Goal: Find specific page/section: Find specific page/section

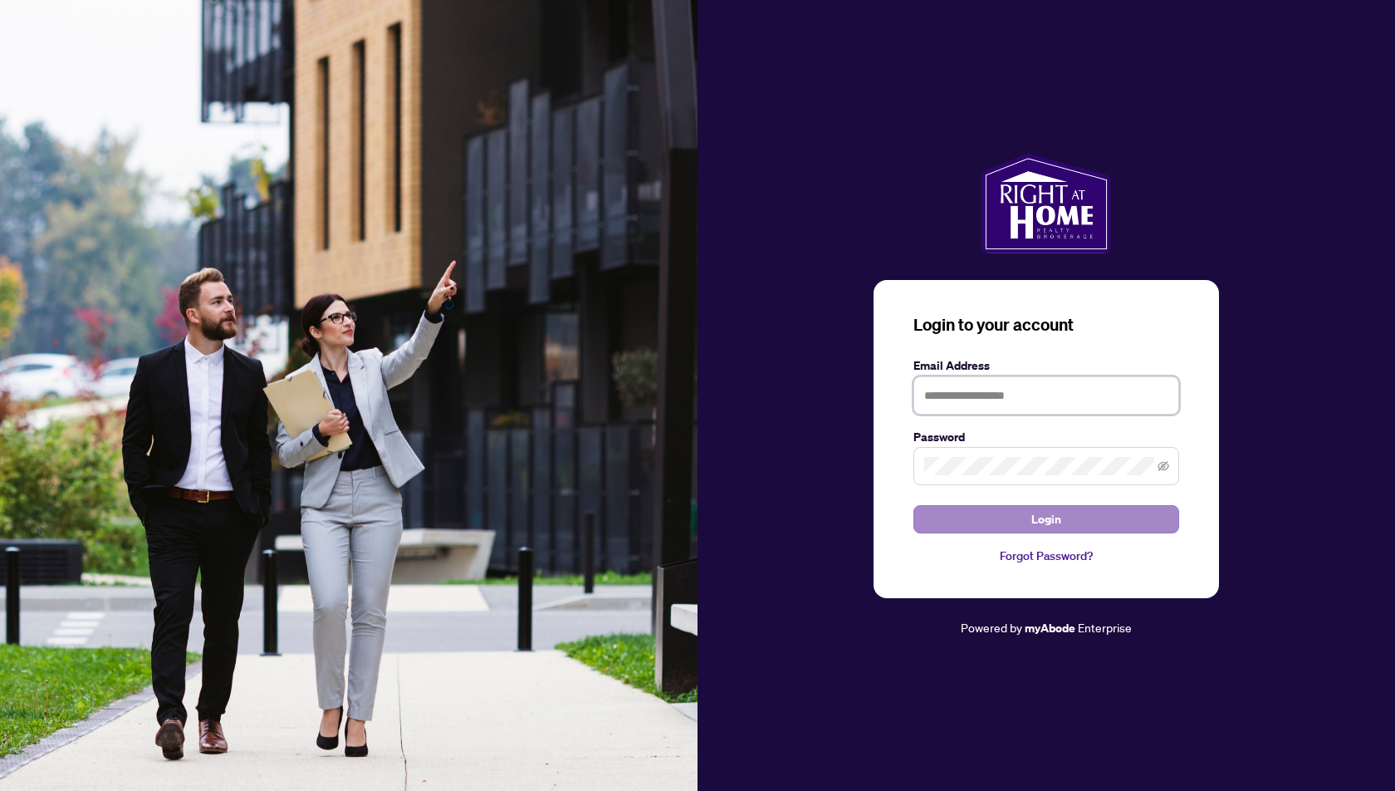
type input "**********"
click at [1071, 520] on button "Login" at bounding box center [1046, 519] width 266 height 28
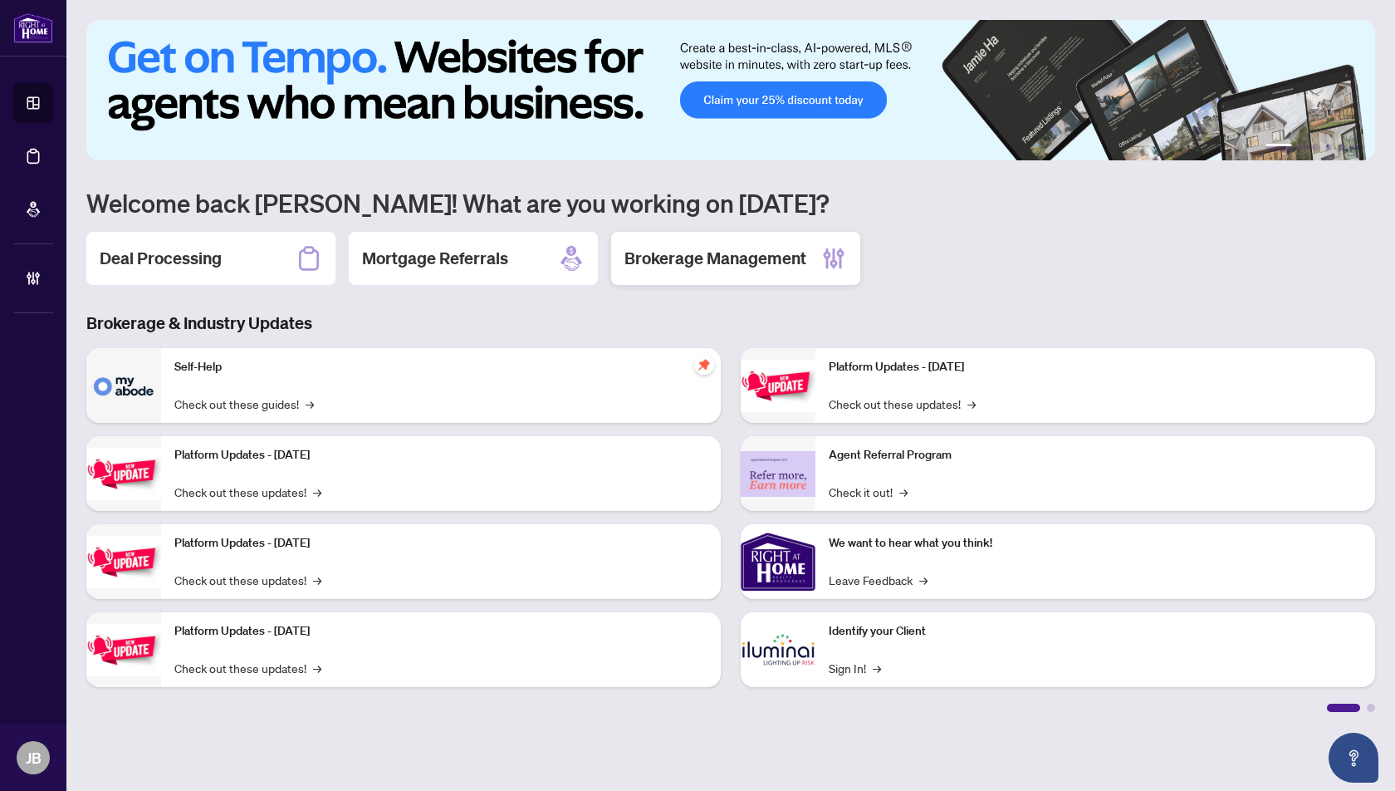
click at [712, 264] on h2 "Brokerage Management" at bounding box center [715, 258] width 182 height 23
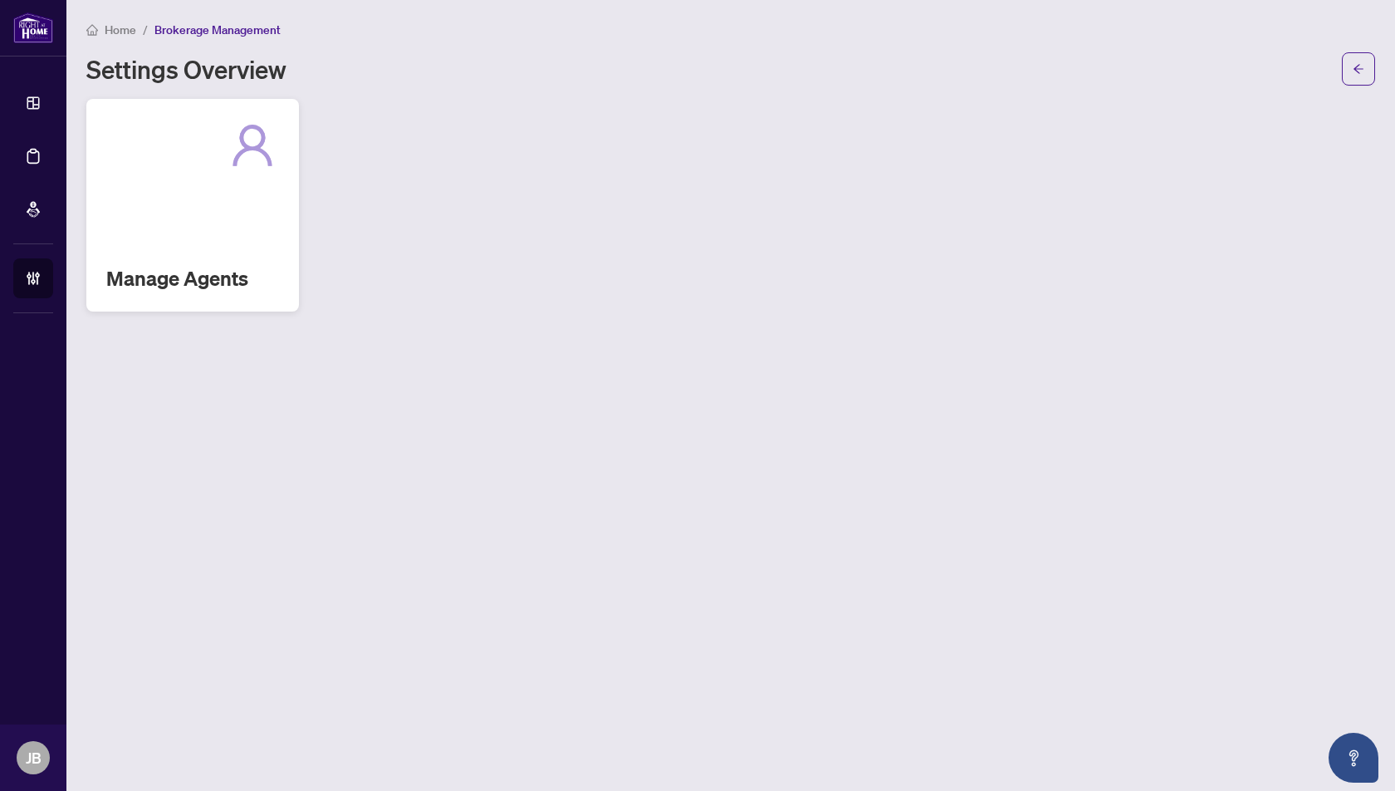
click at [226, 231] on div "Manage Agents" at bounding box center [192, 205] width 213 height 213
